Goal: Transaction & Acquisition: Subscribe to service/newsletter

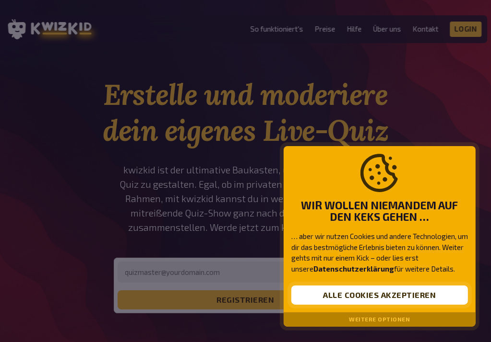
click at [380, 291] on button "Alle Cookies akzeptieren" at bounding box center [379, 295] width 176 height 19
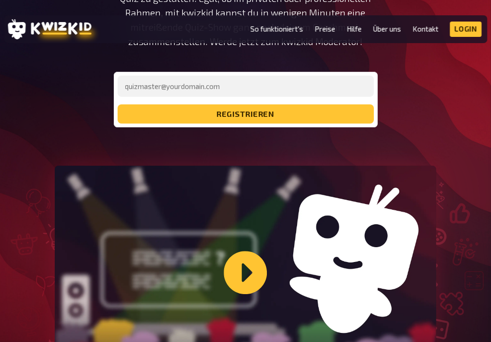
scroll to position [192, 0]
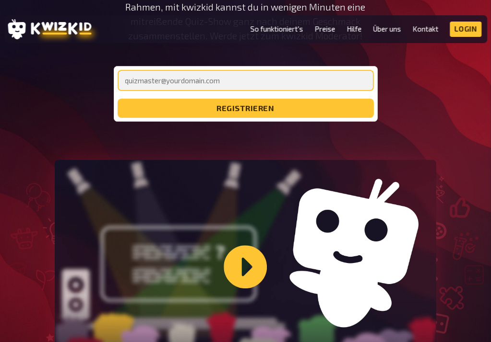
click at [238, 85] on input "email" at bounding box center [245, 80] width 256 height 21
type input "[EMAIL_ADDRESS][DOMAIN_NAME]"
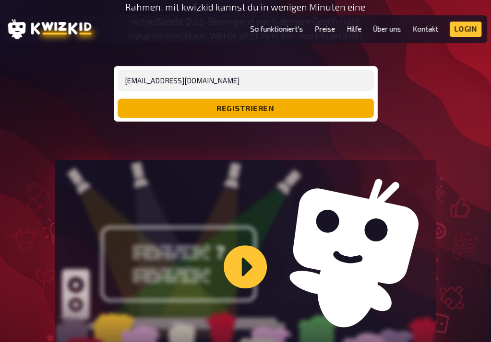
click at [235, 112] on button "registrieren" at bounding box center [245, 108] width 256 height 19
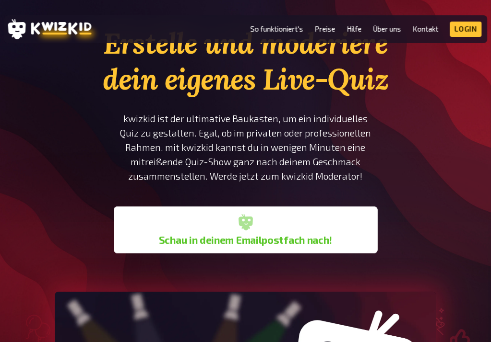
scroll to position [48, 0]
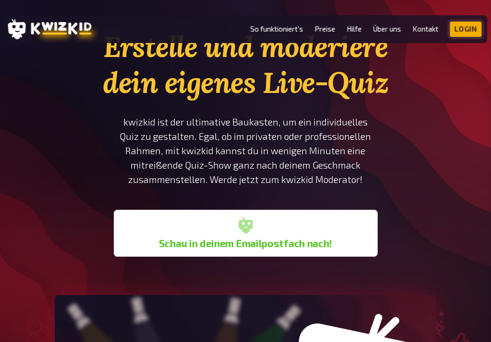
click at [474, 30] on link "Login" at bounding box center [466, 29] width 32 height 15
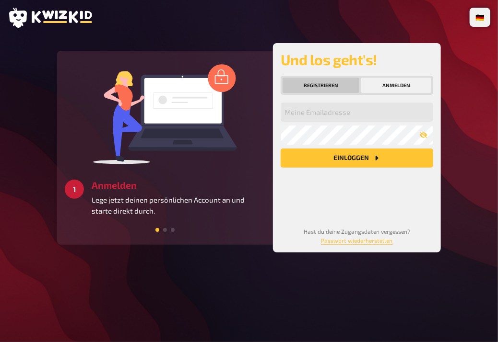
click at [327, 91] on button "Registrieren" at bounding box center [320, 85] width 77 height 15
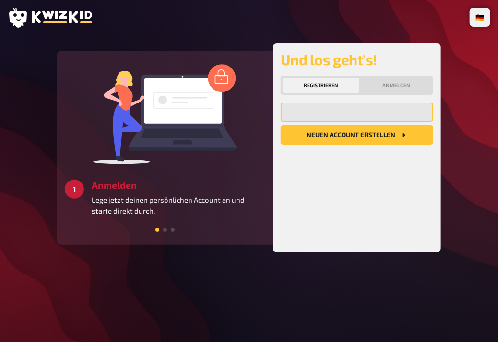
click at [335, 117] on input "email" at bounding box center [357, 112] width 153 height 19
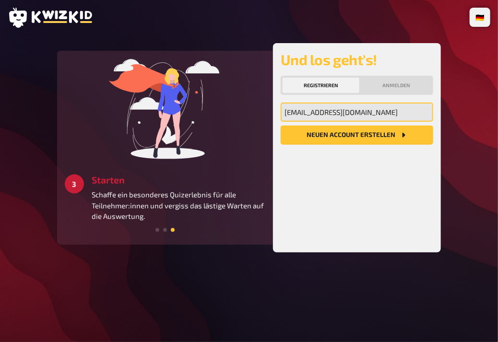
type input "[EMAIL_ADDRESS][DOMAIN_NAME]"
click at [281, 126] on button "Neuen Account Erstellen" at bounding box center [357, 135] width 153 height 19
